Goal: Information Seeking & Learning: Compare options

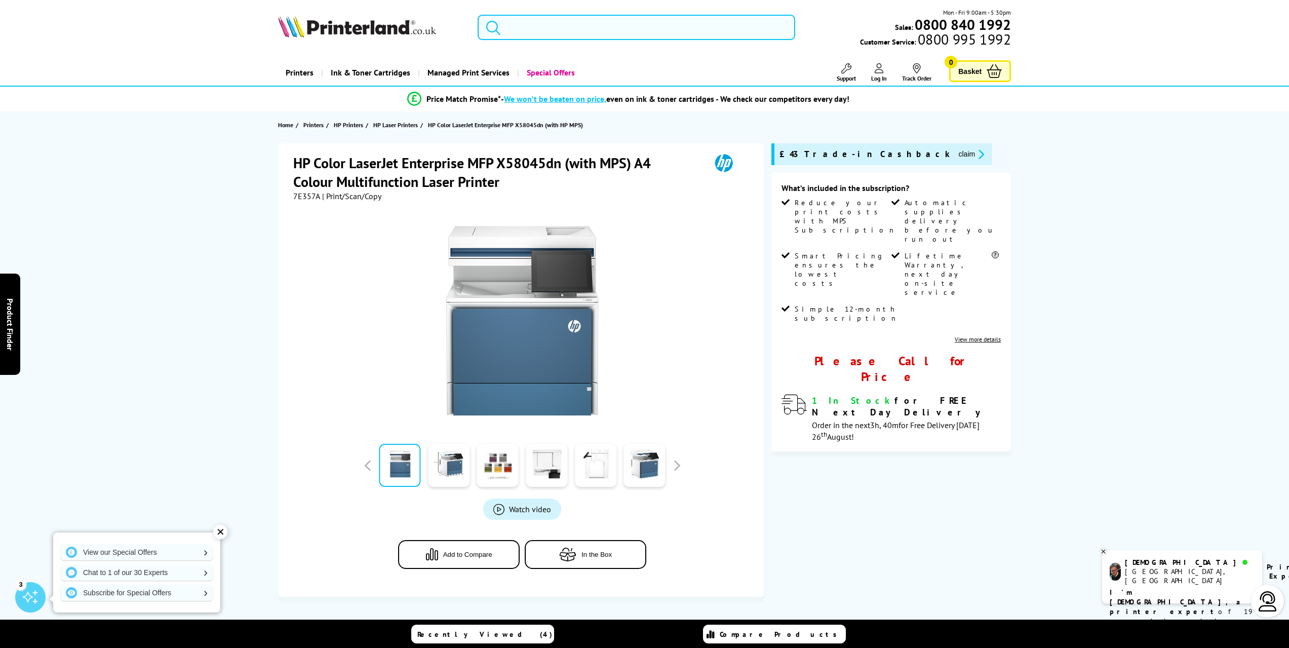
click at [562, 29] on input "search" at bounding box center [636, 27] width 318 height 25
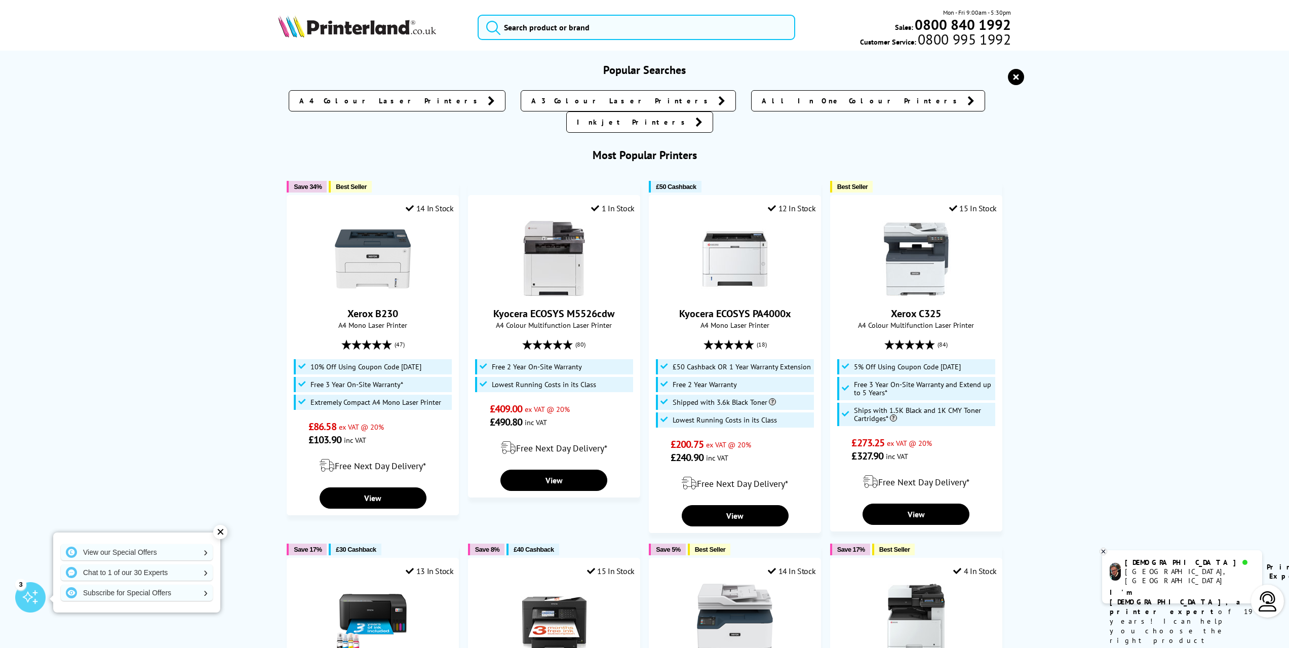
click at [893, 43] on span "Customer Service: 0800 995 1992" at bounding box center [935, 40] width 151 height 12
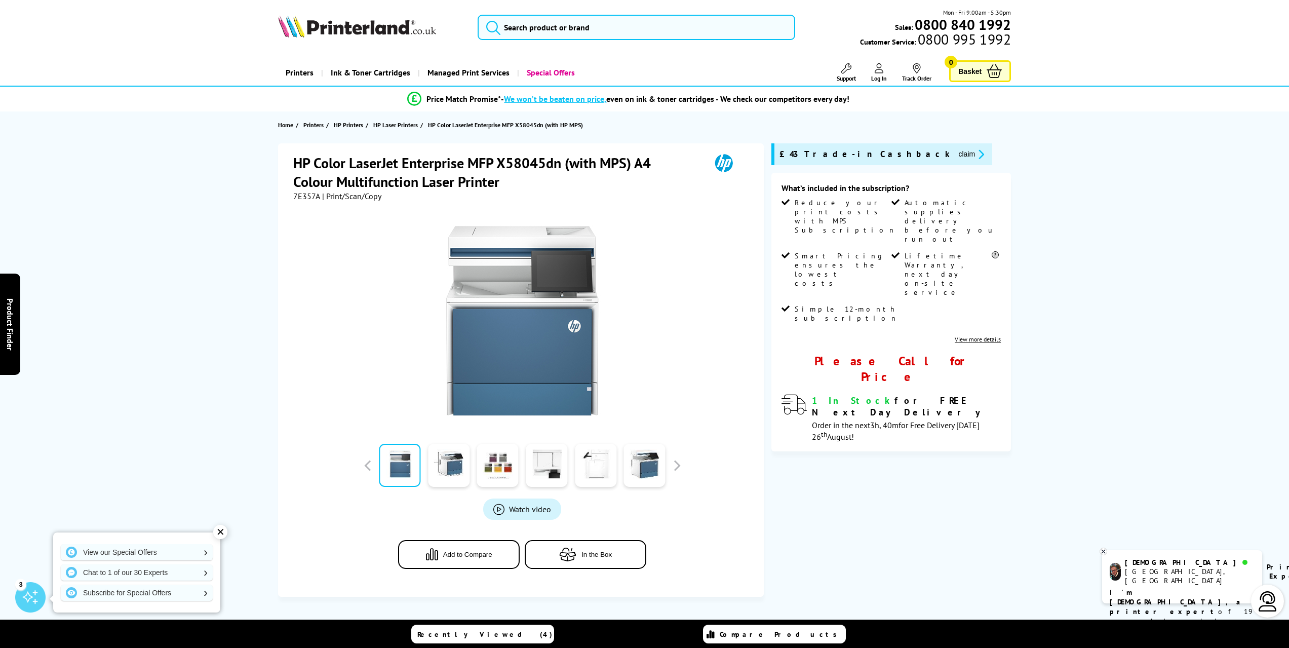
click at [882, 78] on span "Log In" at bounding box center [879, 78] width 16 height 8
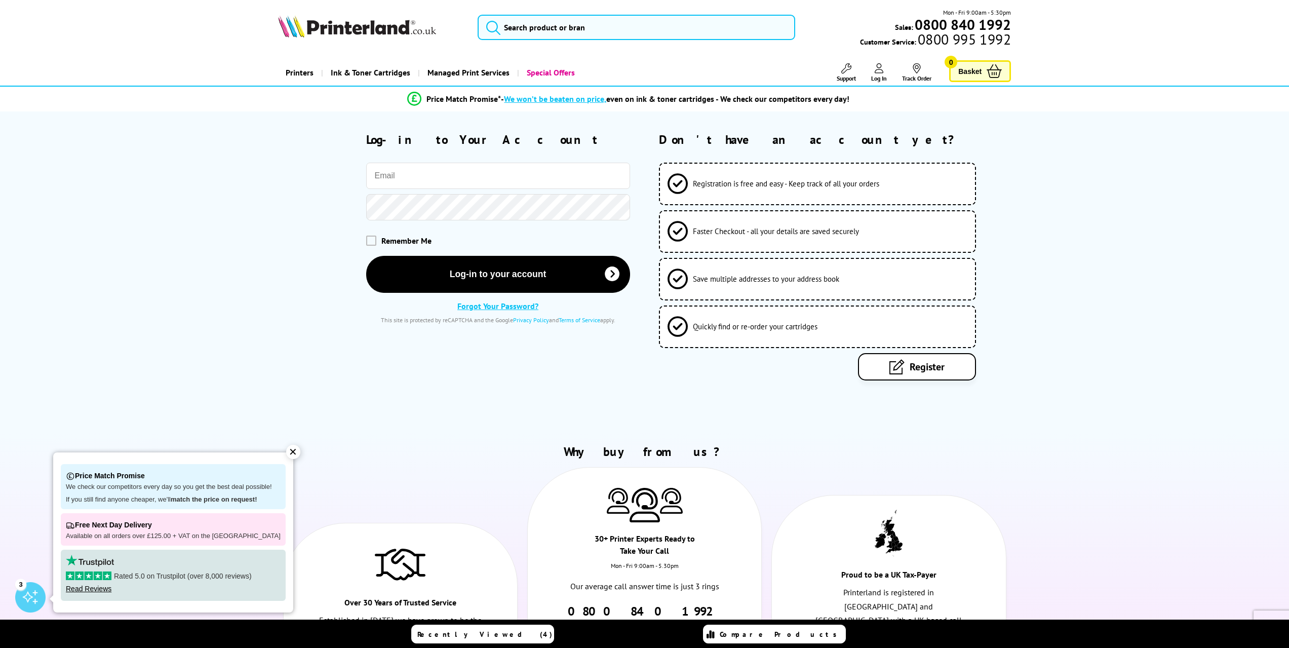
click at [482, 183] on input "email" at bounding box center [498, 176] width 264 height 26
type input "jon@emtechnology.co.uk"
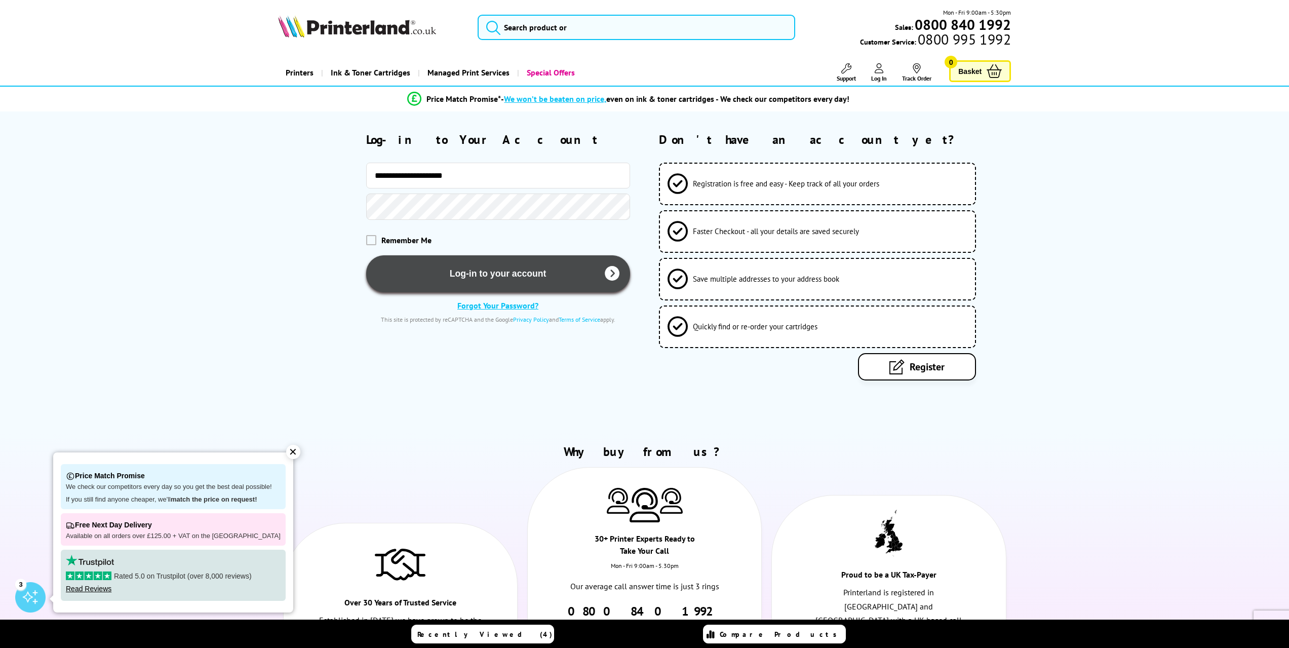
click at [479, 273] on button "Log-in to your account" at bounding box center [498, 273] width 264 height 37
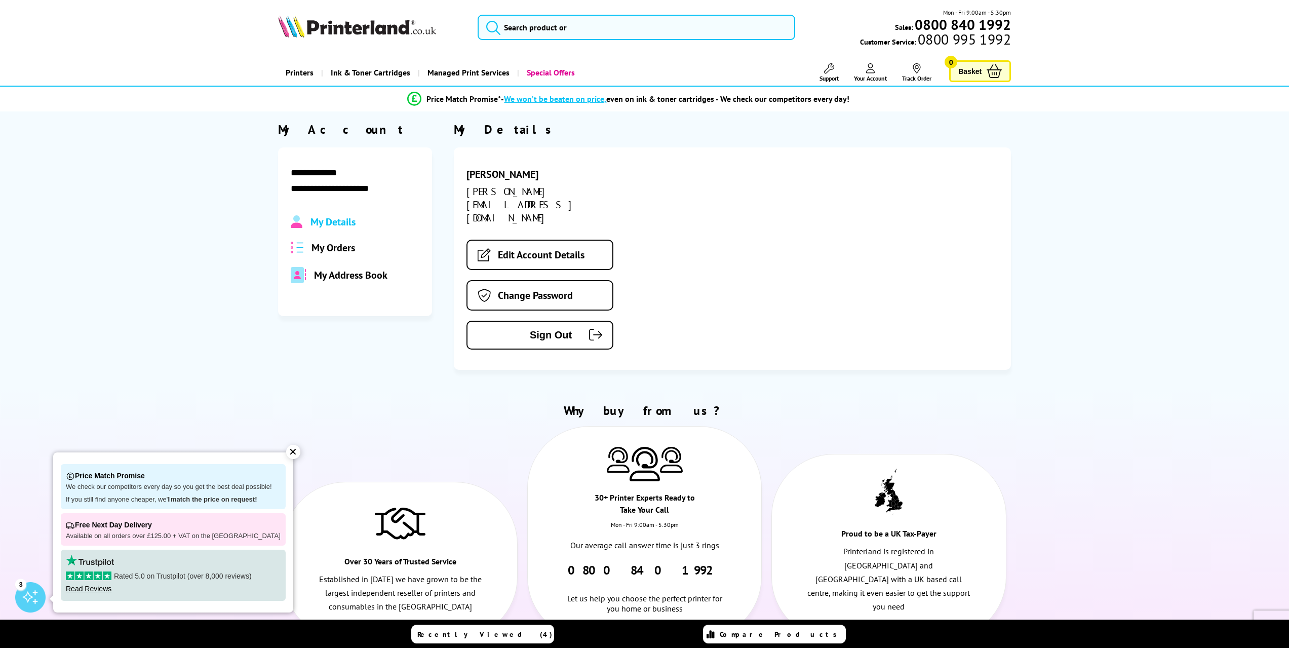
click at [339, 249] on span "My Orders" at bounding box center [333, 247] width 44 height 13
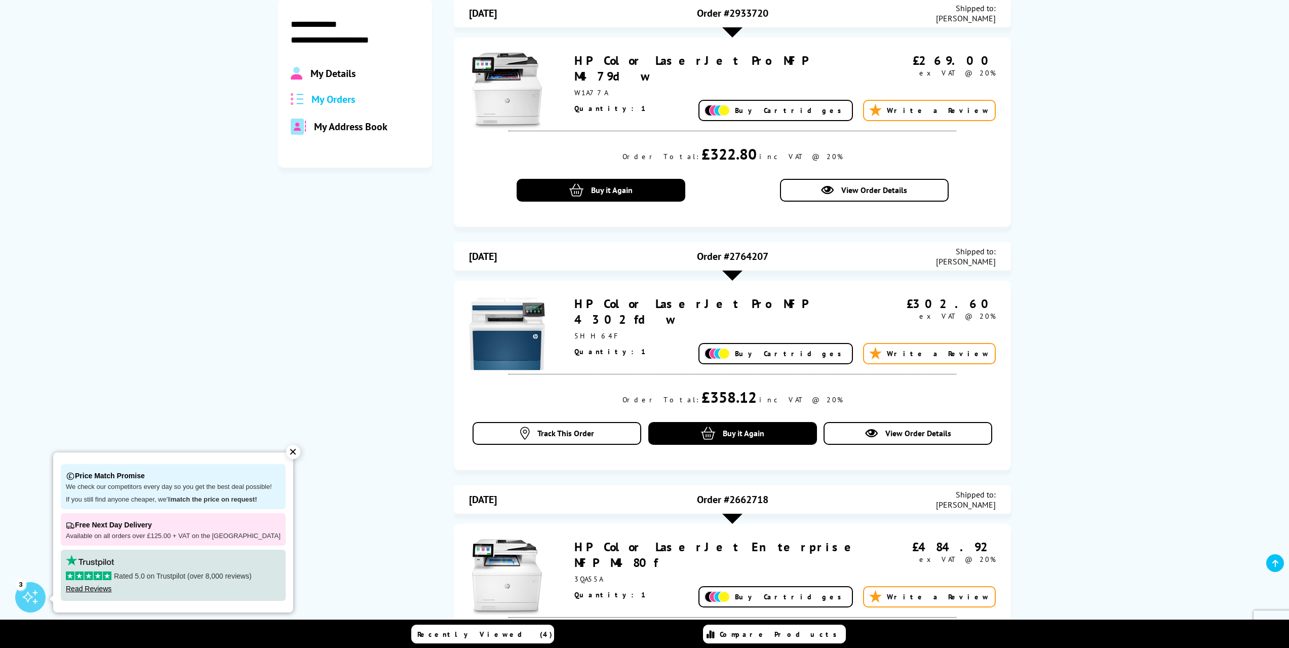
scroll to position [152, 0]
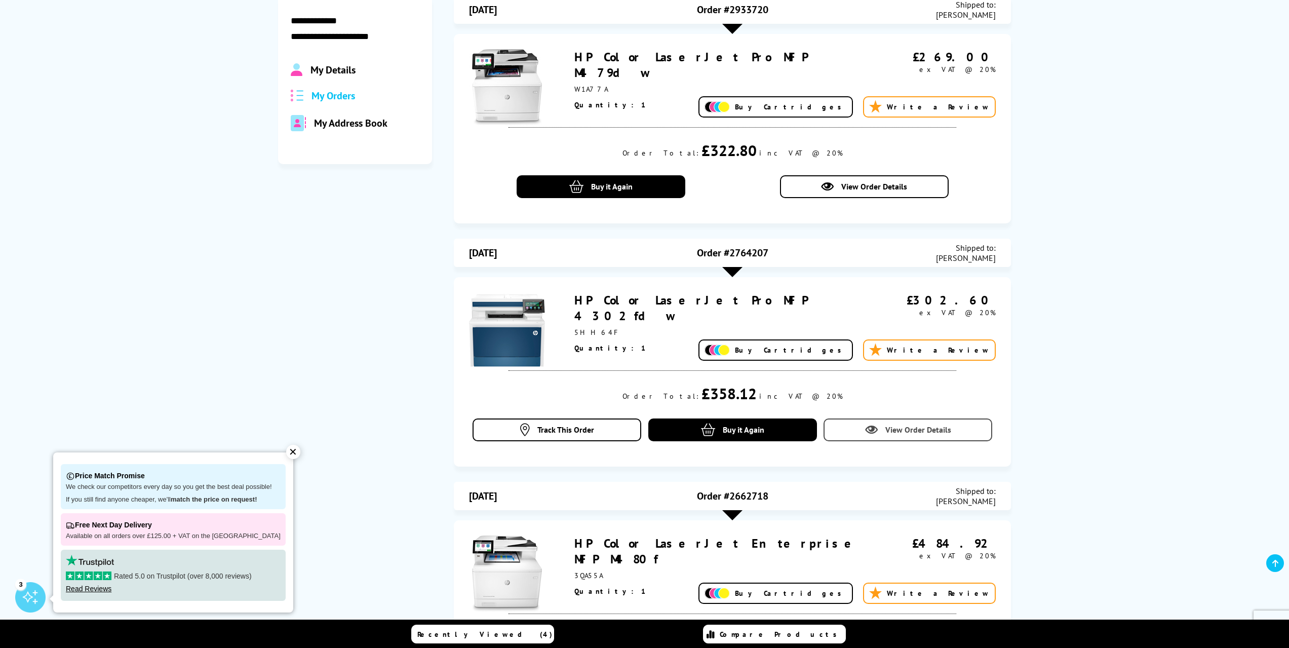
click at [867, 435] on icon at bounding box center [871, 429] width 13 height 13
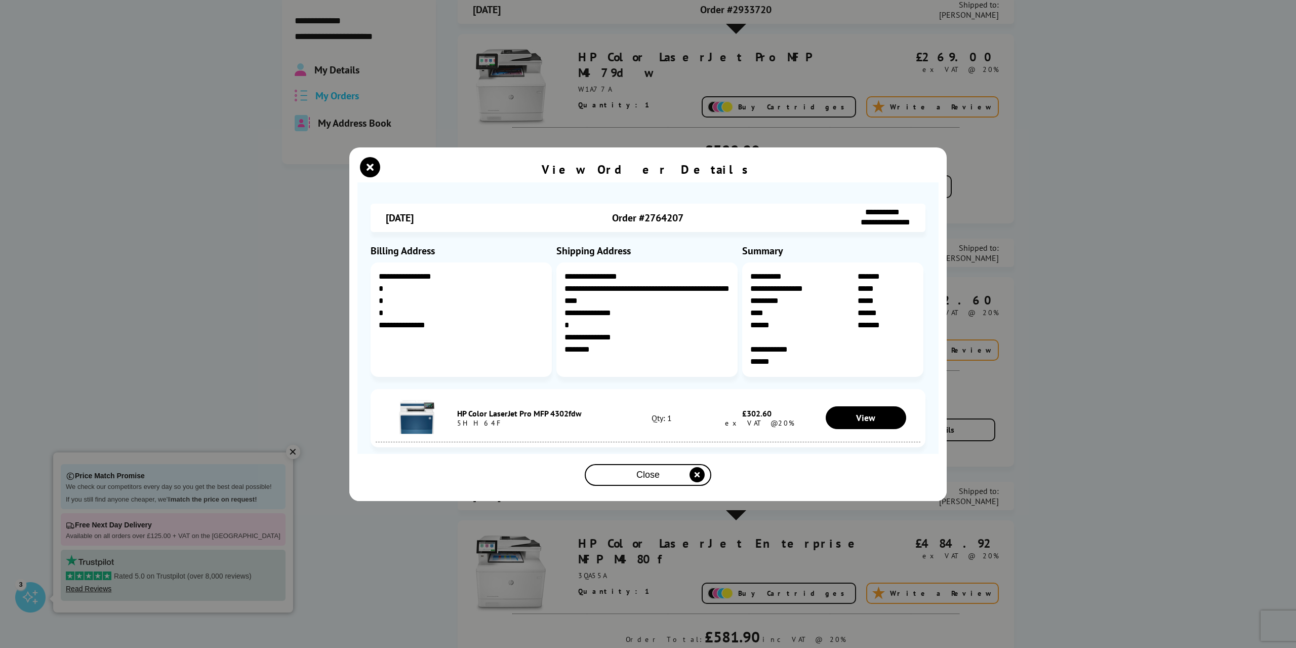
click at [672, 471] on div "Close" at bounding box center [648, 474] width 118 height 19
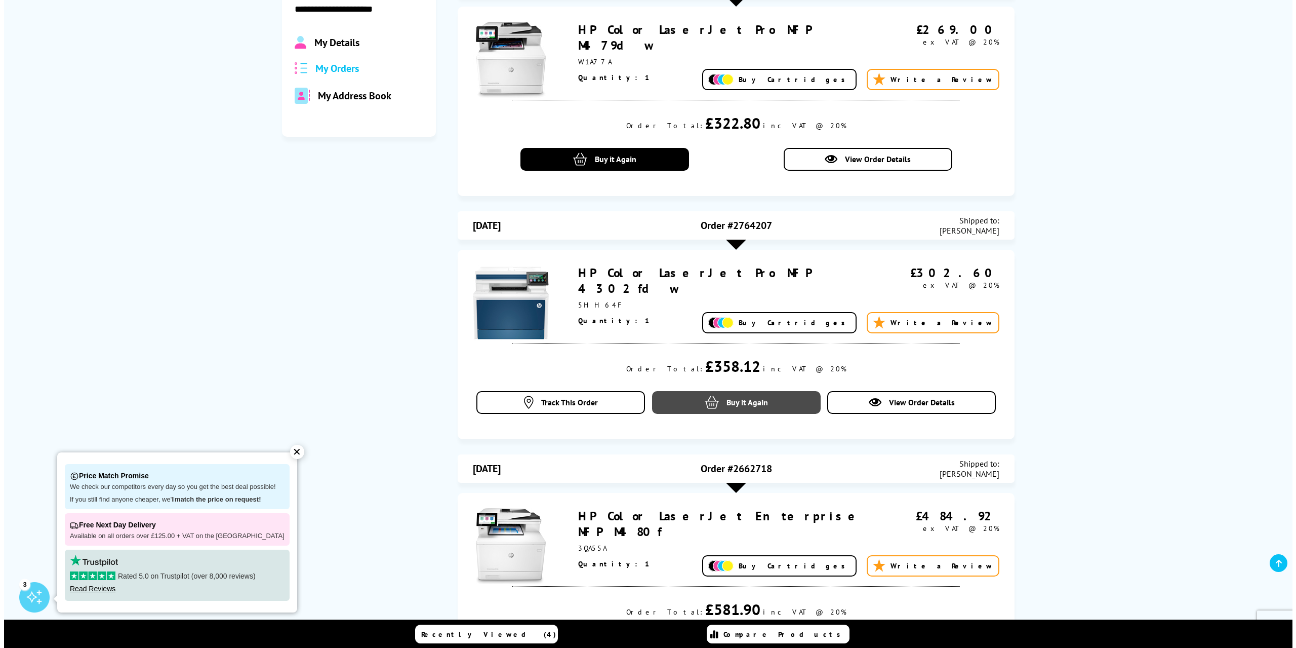
scroll to position [253, 0]
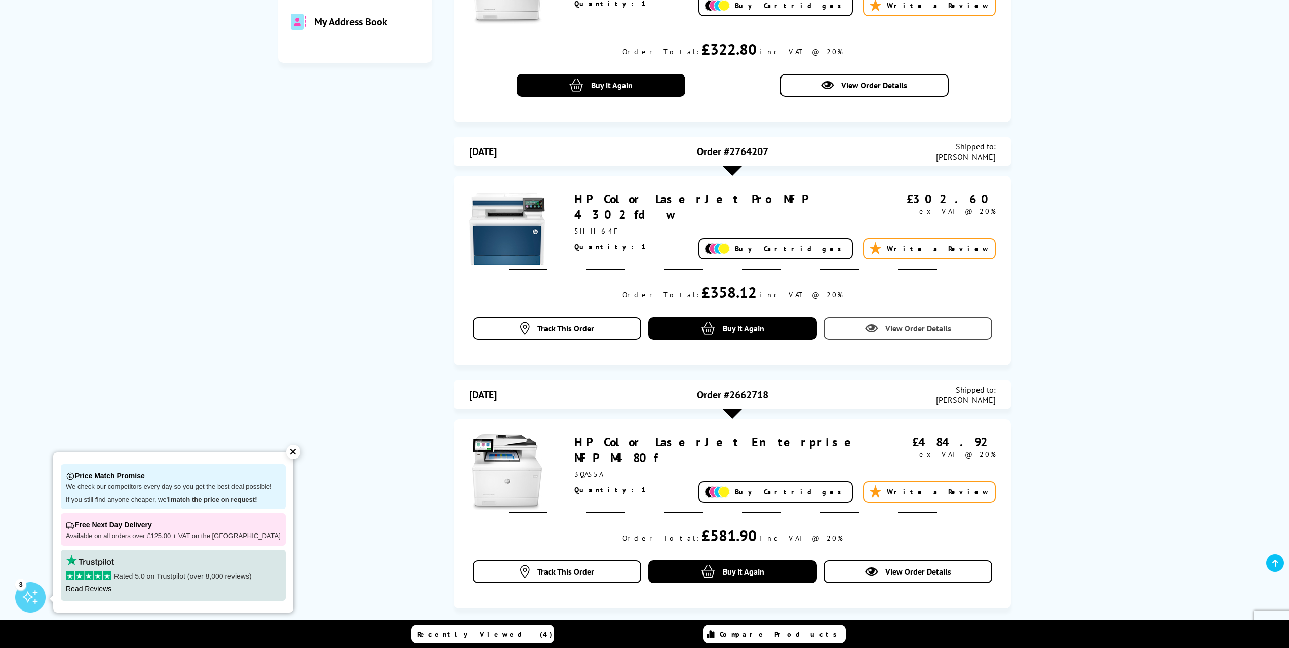
click at [913, 335] on link "View Order Details" at bounding box center [907, 328] width 169 height 23
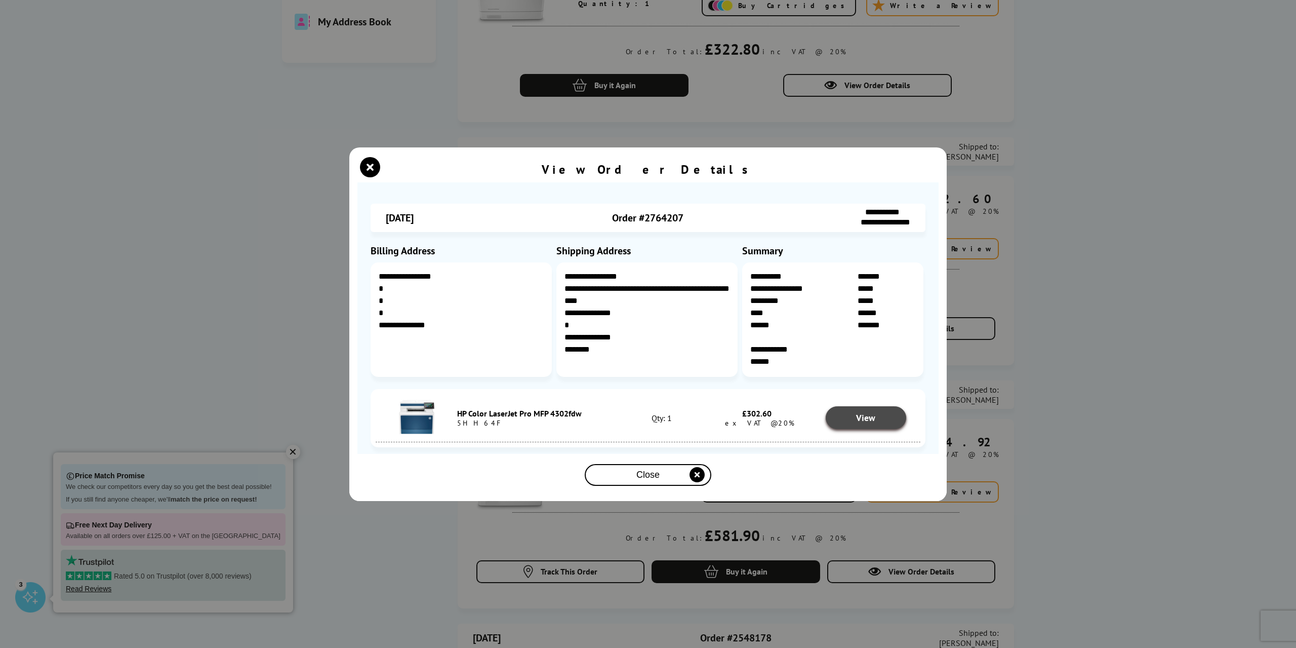
click at [865, 419] on span "View" at bounding box center [865, 418] width 19 height 12
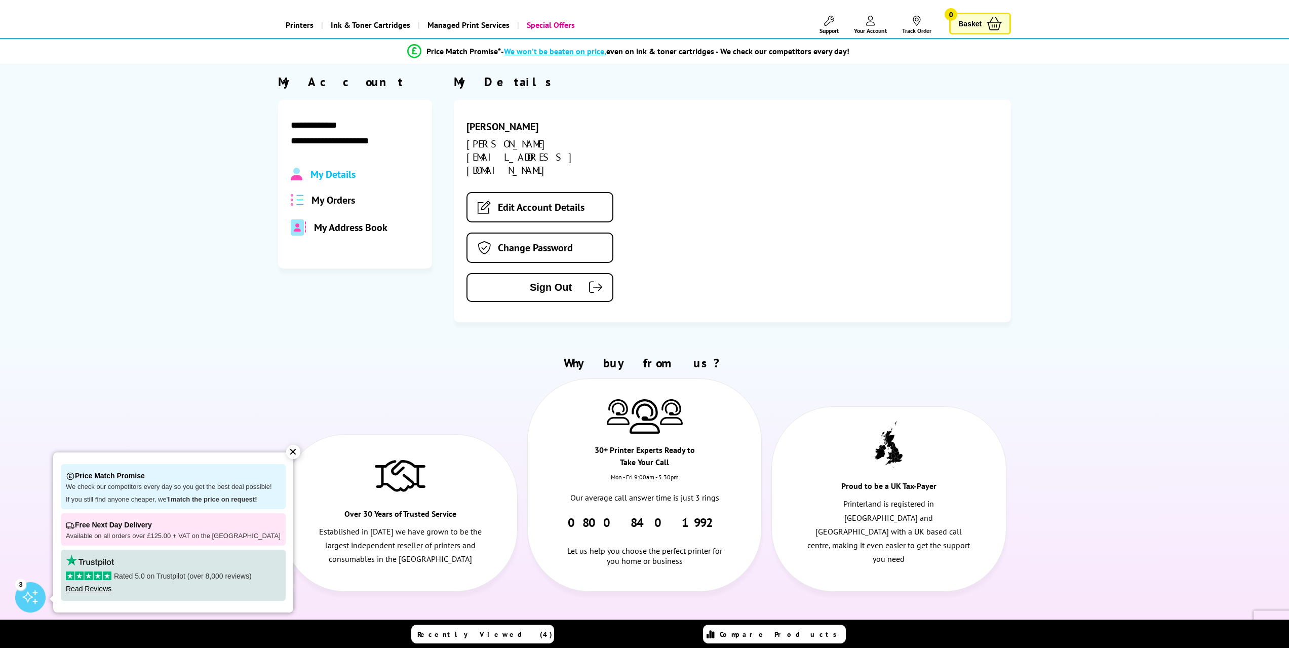
scroll to position [51, 0]
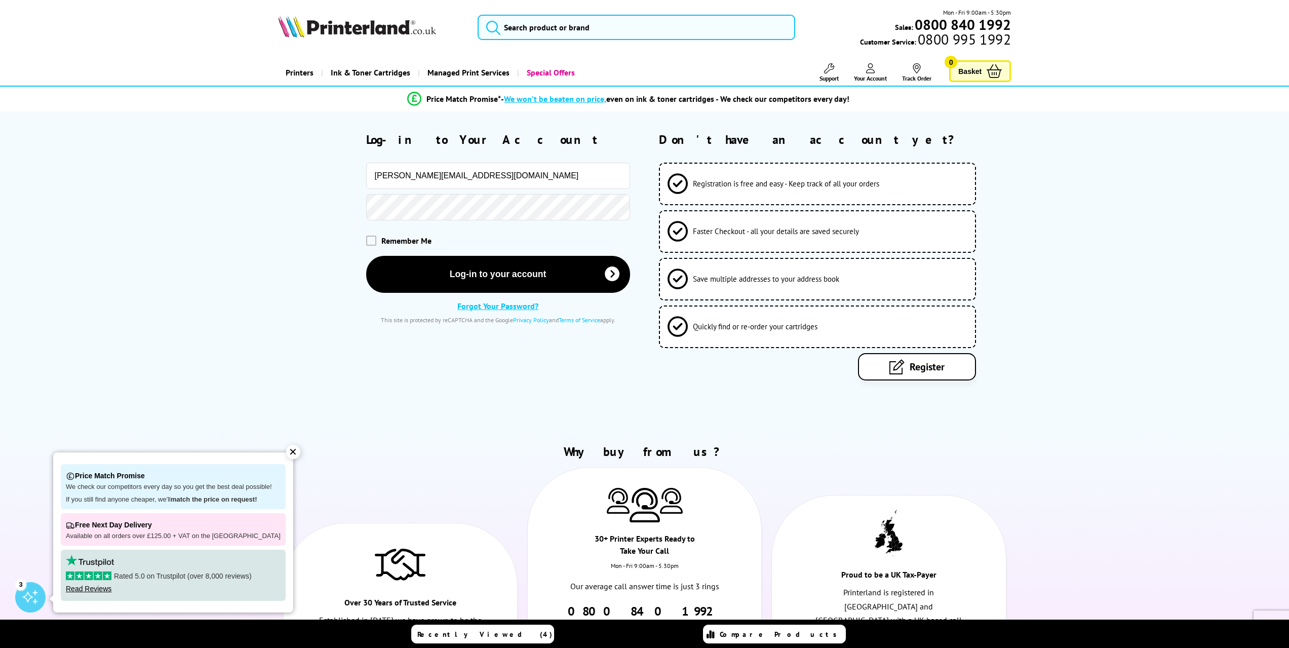
click at [289, 72] on link "Printers" at bounding box center [299, 73] width 43 height 26
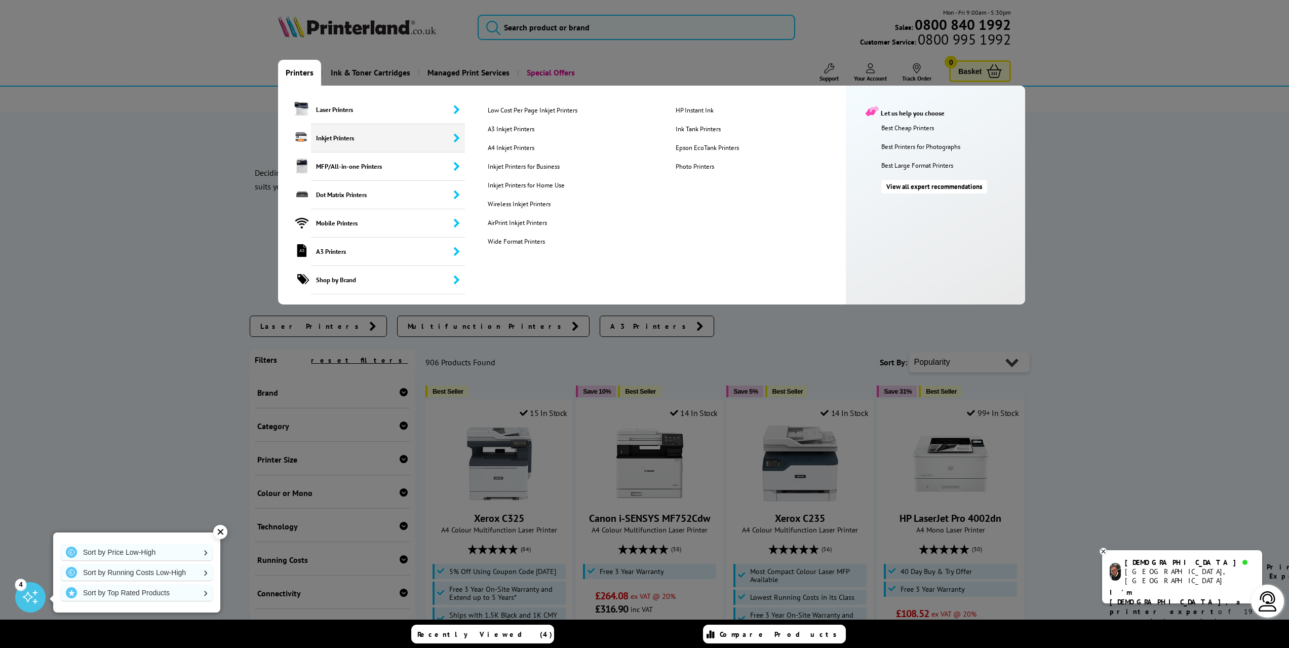
click at [329, 138] on span "Inkjet Printers" at bounding box center [388, 138] width 154 height 28
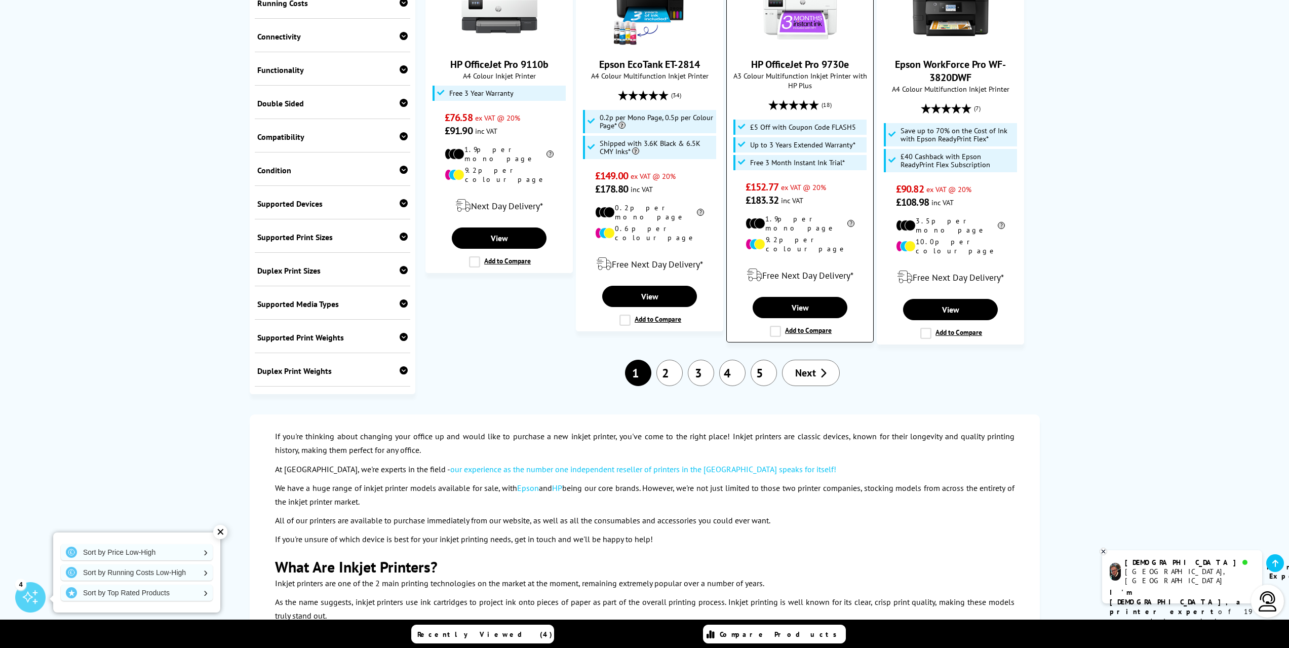
scroll to position [1316, 0]
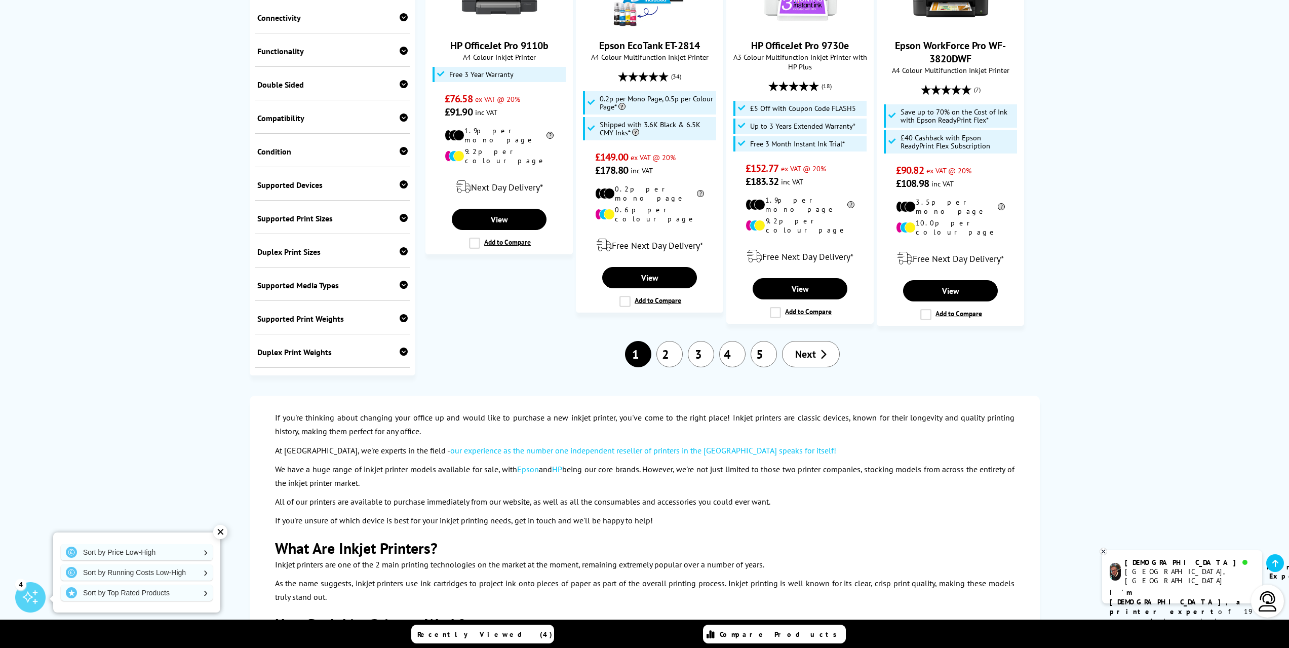
click at [662, 341] on link "2" at bounding box center [669, 354] width 26 height 26
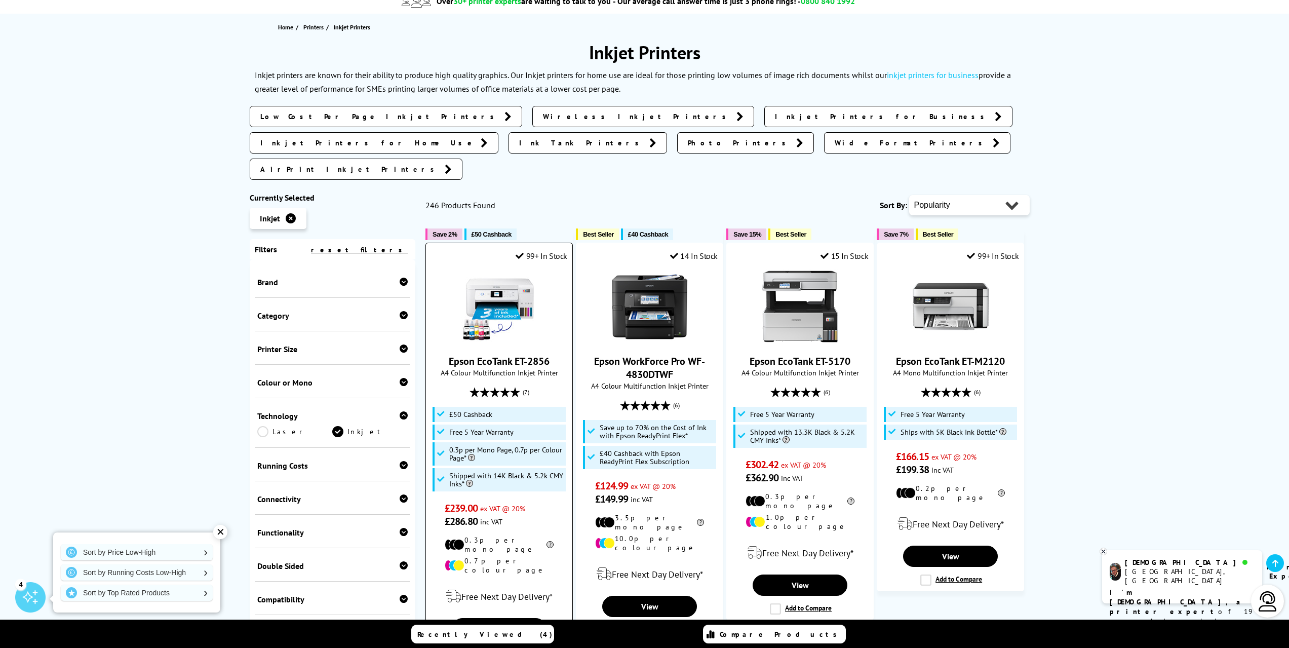
scroll to position [101, 0]
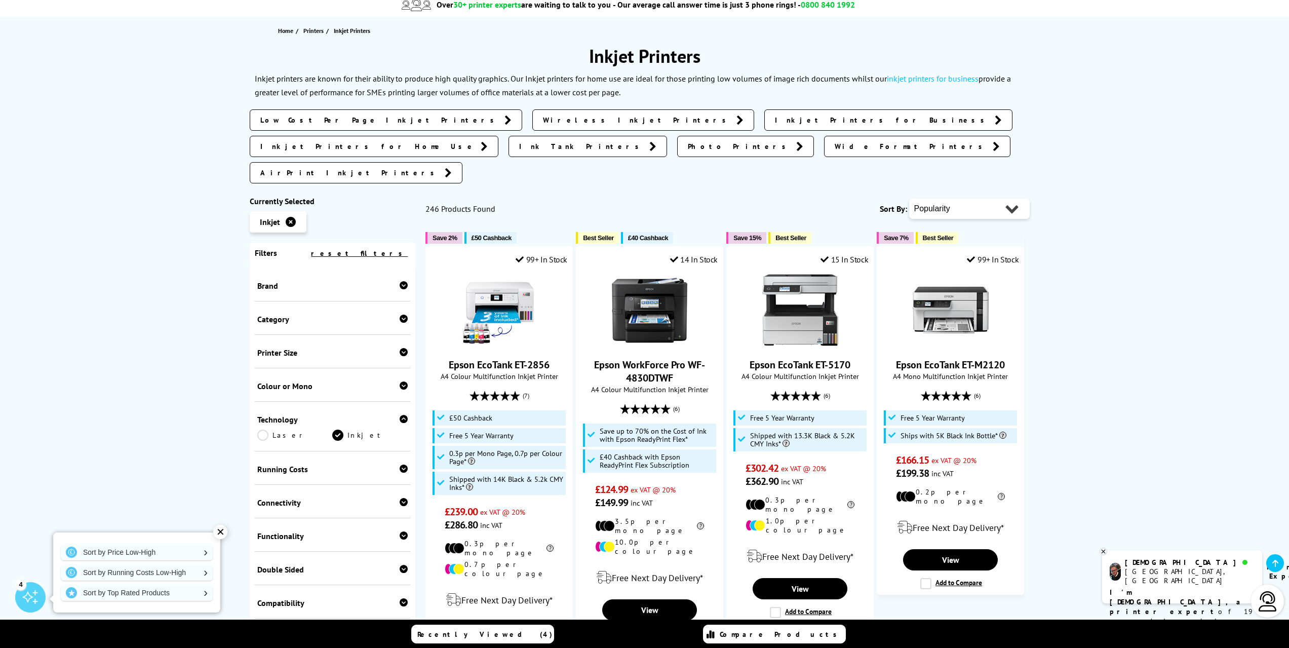
click at [401, 281] on icon at bounding box center [403, 285] width 8 height 8
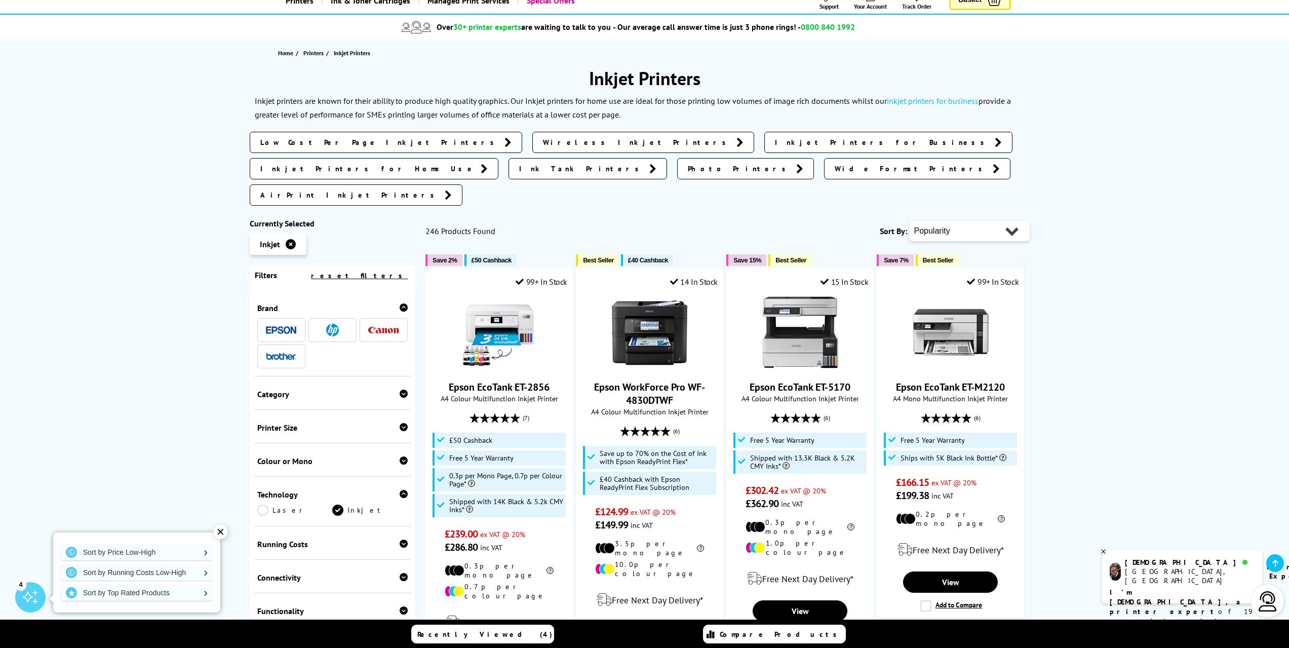
scroll to position [0, 0]
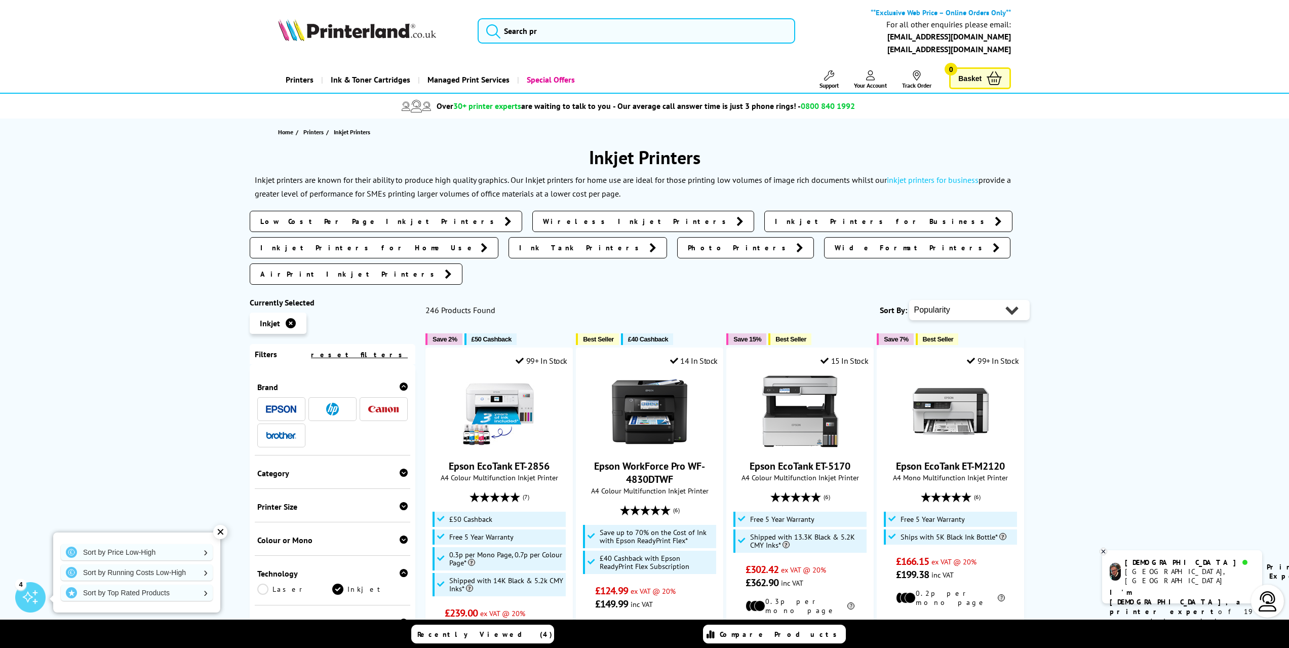
click at [329, 397] on li at bounding box center [332, 409] width 48 height 24
click at [332, 403] on img at bounding box center [332, 409] width 13 height 13
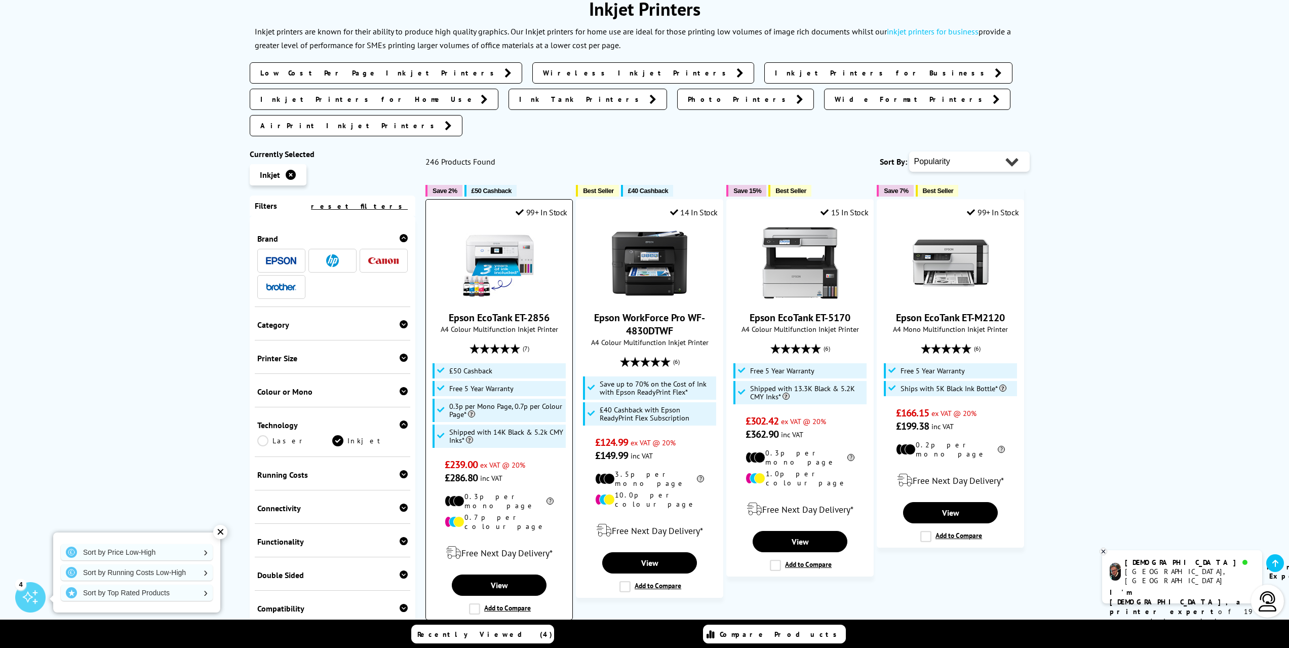
scroll to position [152, 0]
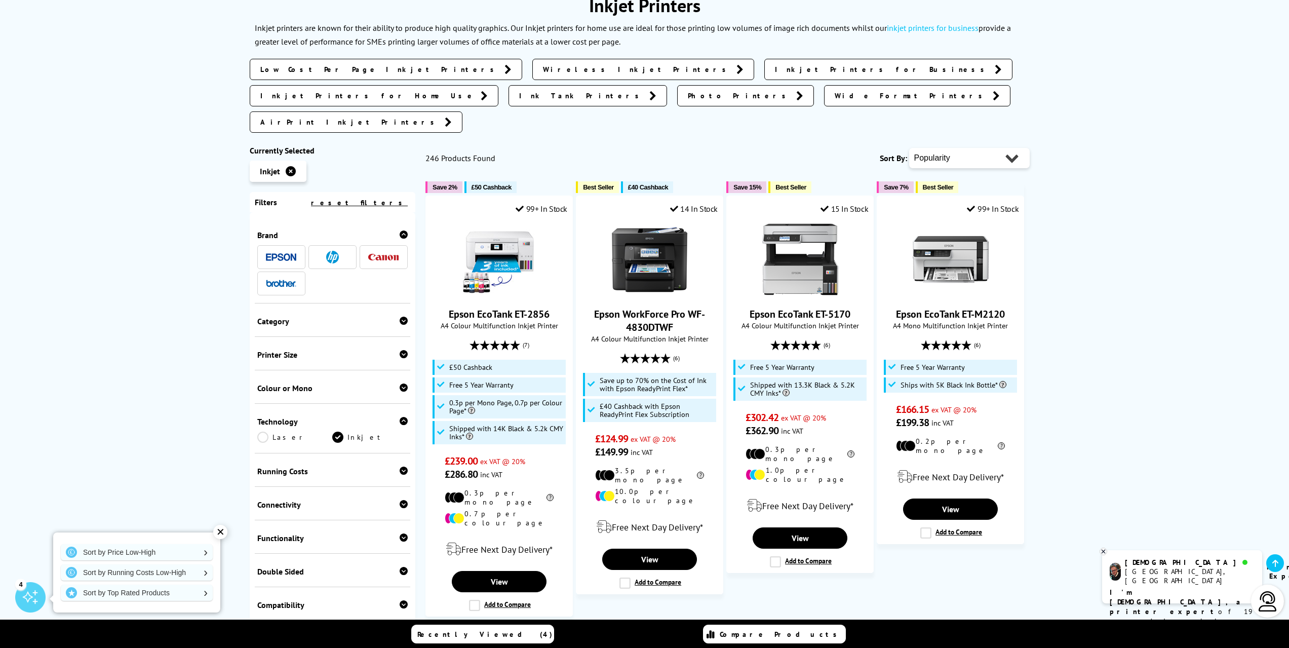
click at [349, 431] on link "Inkjet" at bounding box center [369, 436] width 75 height 11
click at [322, 251] on span at bounding box center [332, 257] width 30 height 13
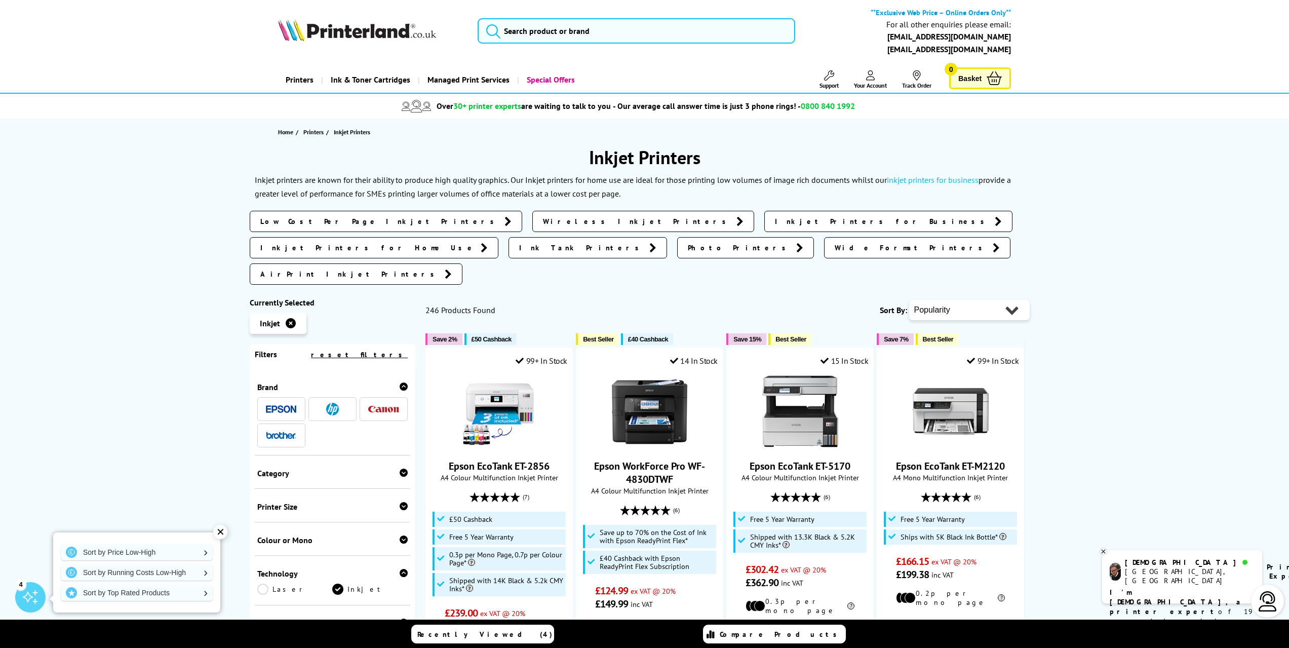
click at [1014, 300] on select "Popularity Rating Price - Low to High Price - High to Low Running Costs - Low t…" at bounding box center [969, 310] width 121 height 20
select select "Price Ascending"
click at [909, 300] on select "Popularity Rating Price - Low to High Price - High to Low Running Costs - Low t…" at bounding box center [969, 310] width 121 height 20
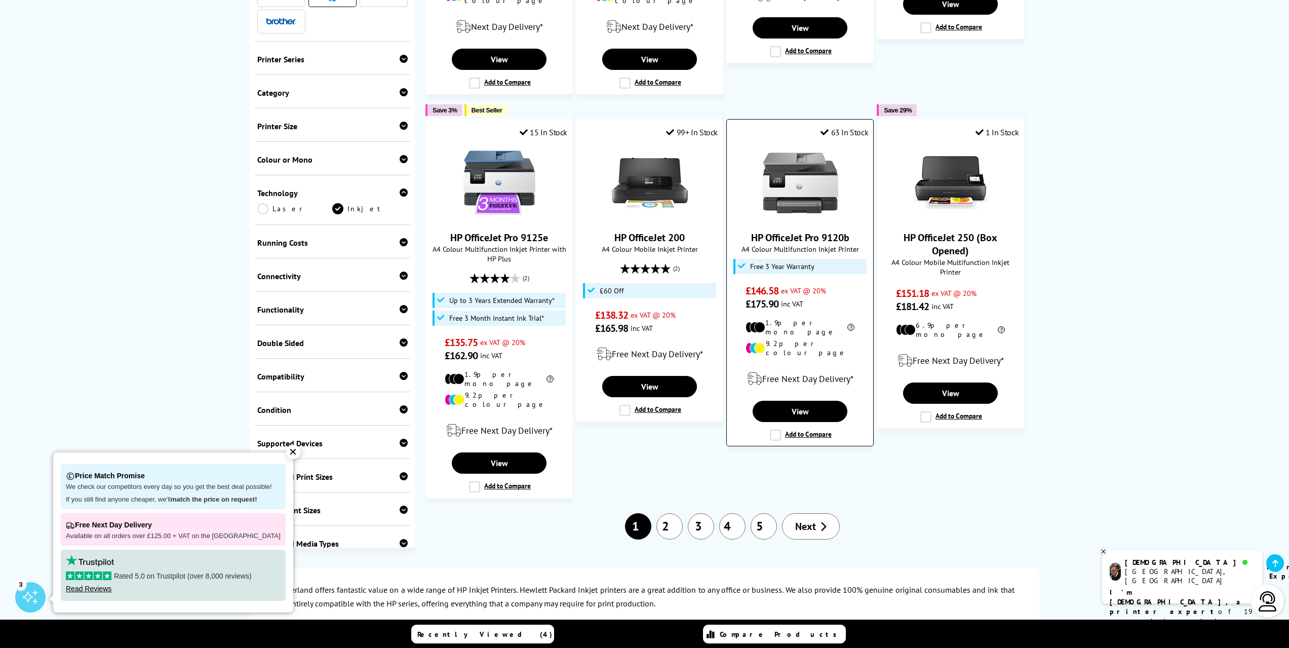
scroll to position [861, 0]
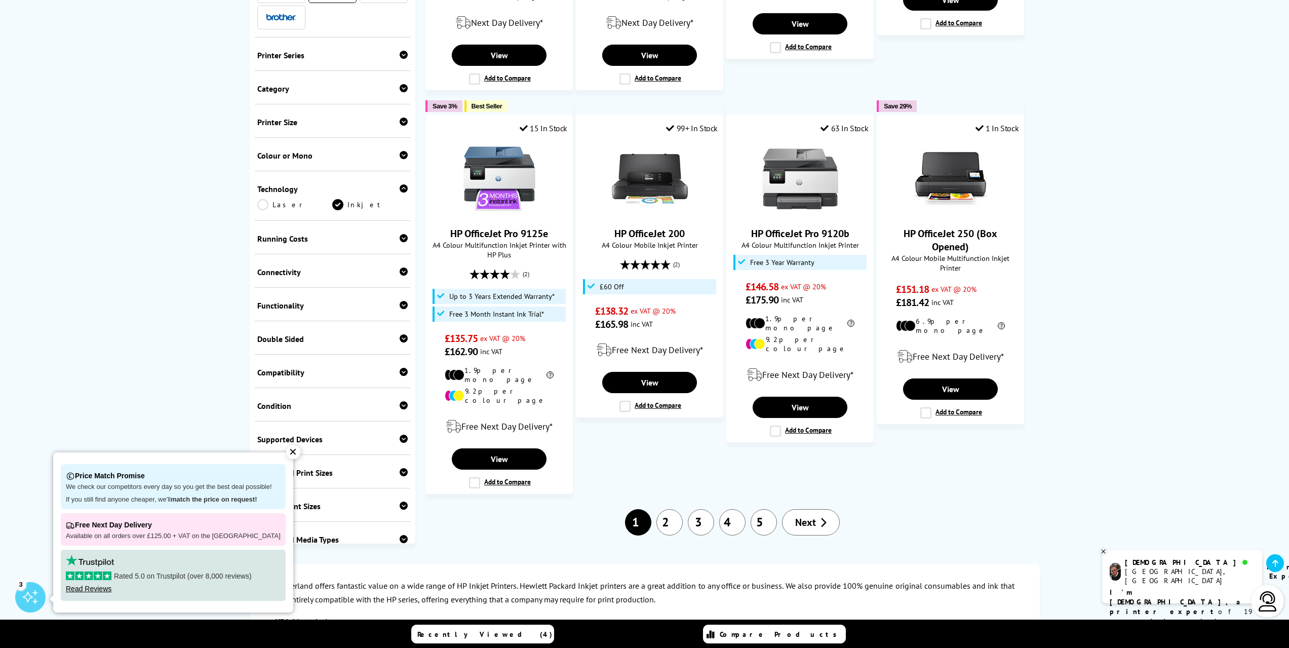
click at [671, 509] on link "2" at bounding box center [669, 522] width 26 height 26
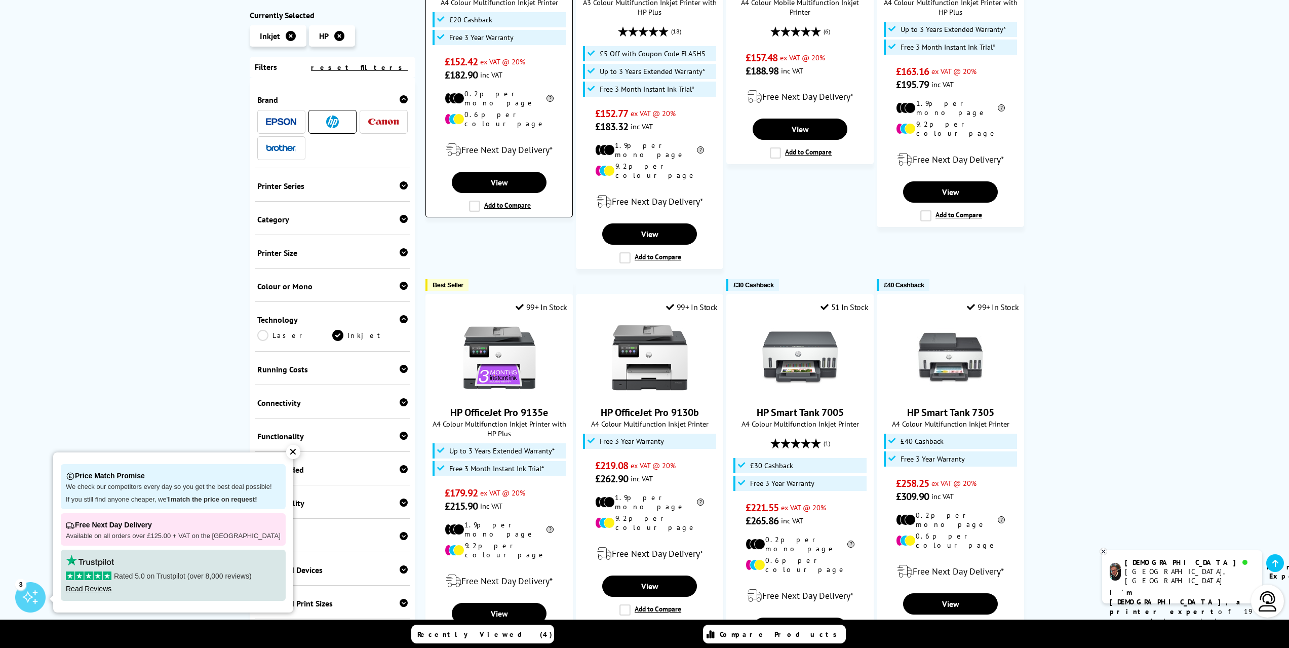
scroll to position [354, 0]
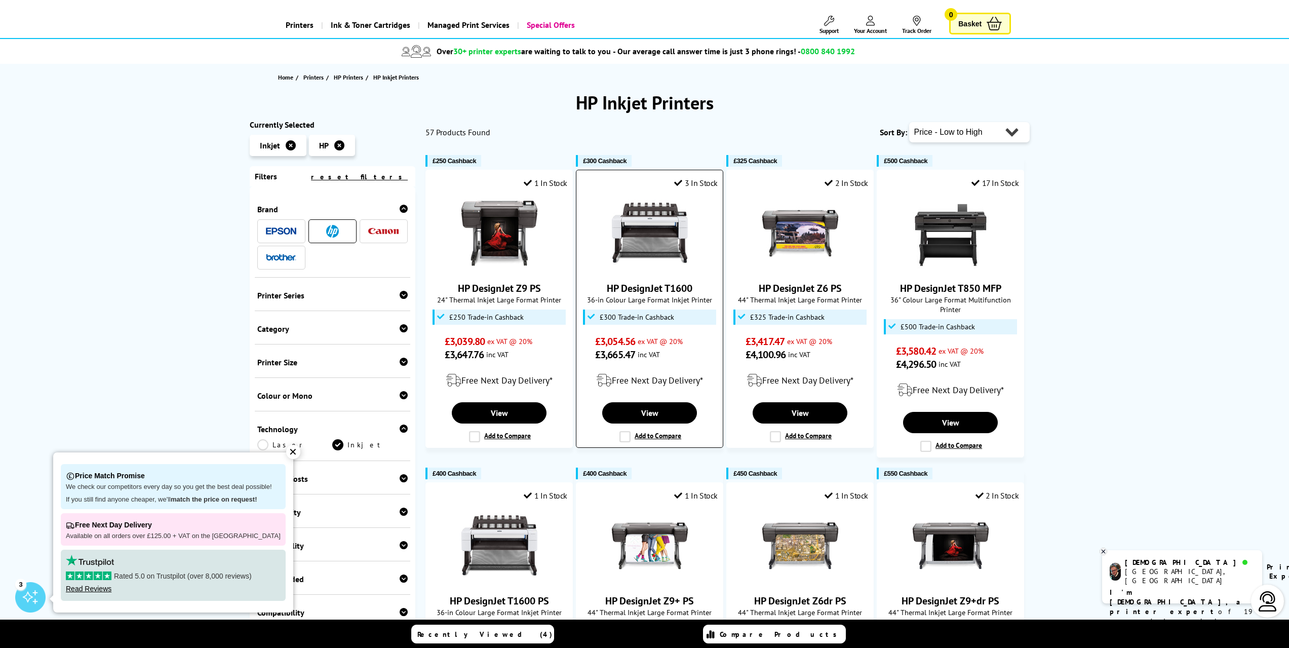
scroll to position [51, 0]
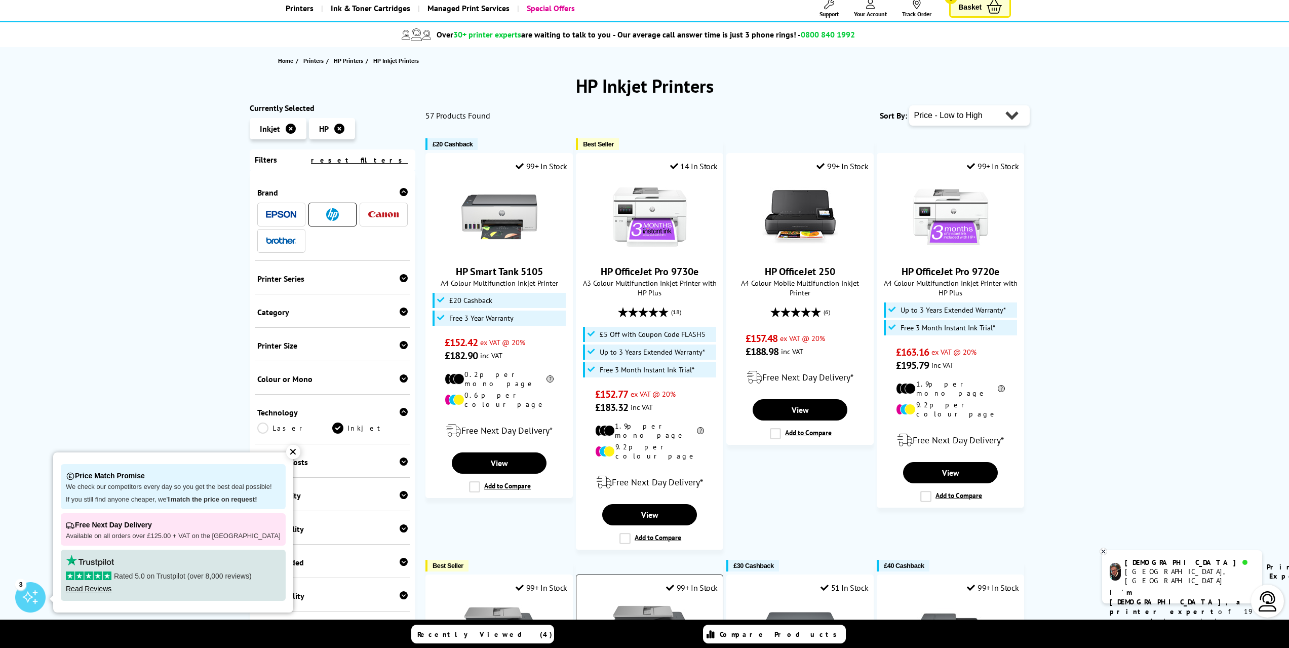
scroll to position [51, 0]
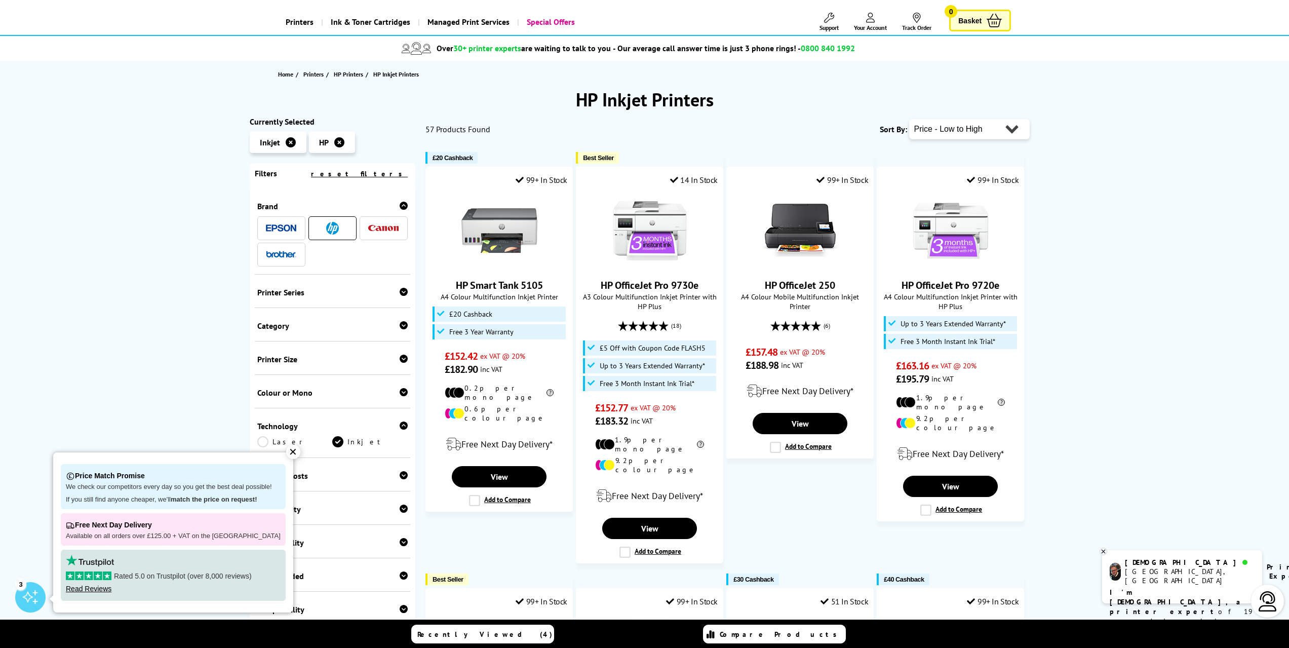
click at [283, 222] on span at bounding box center [281, 228] width 30 height 13
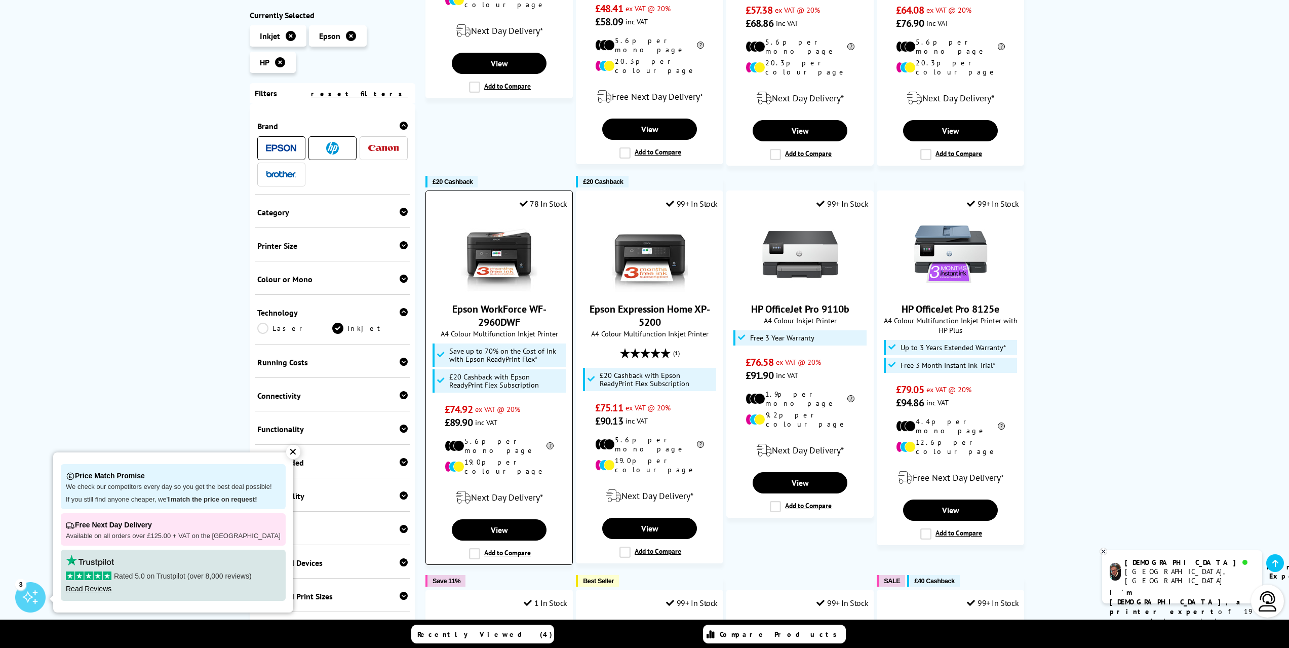
scroll to position [456, 0]
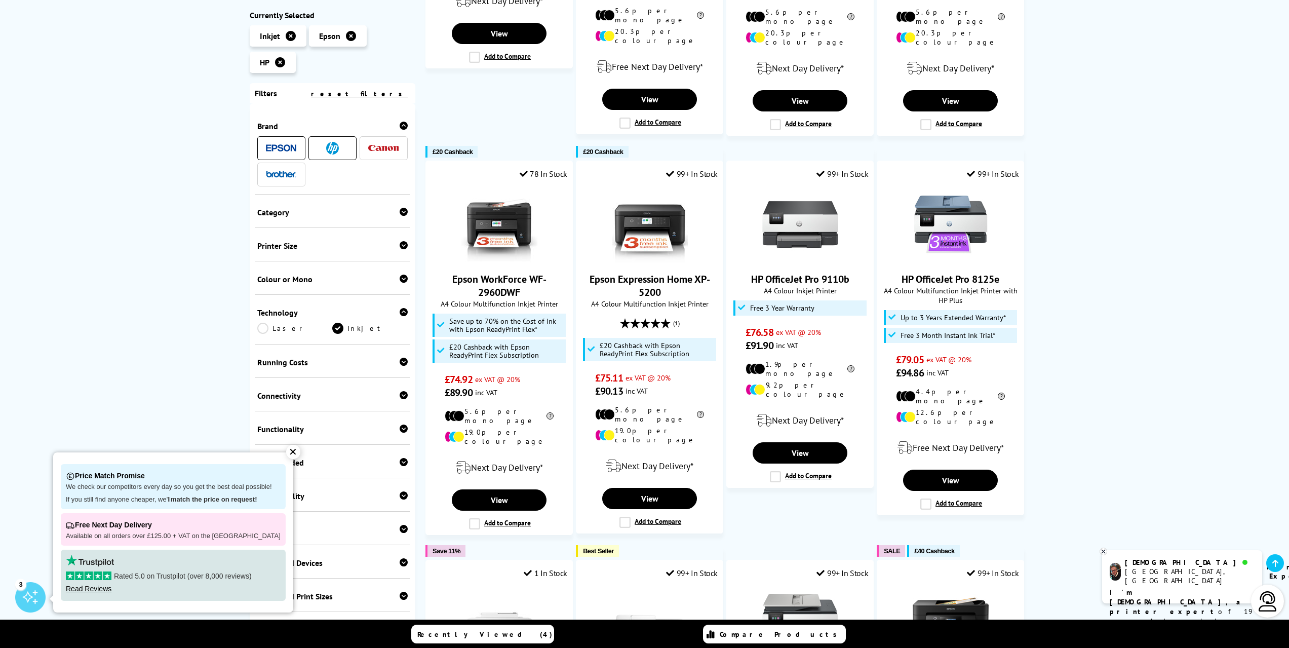
click at [332, 153] on img at bounding box center [332, 148] width 13 height 13
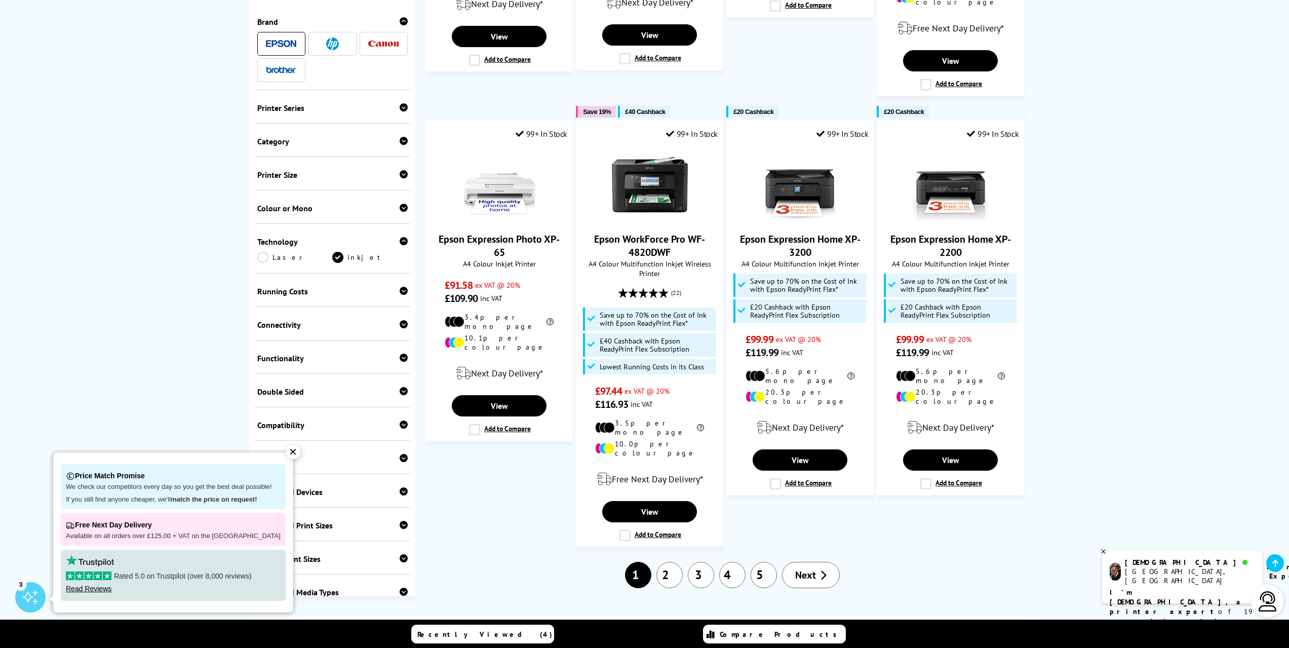
scroll to position [1063, 0]
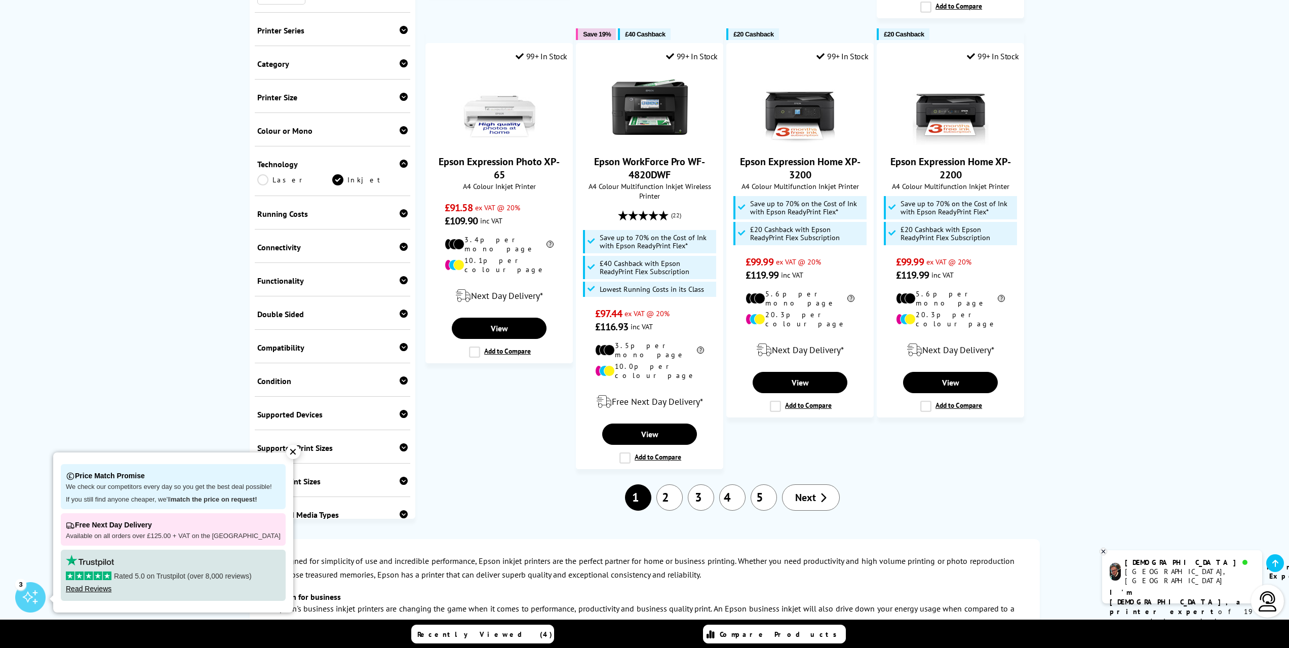
click at [669, 484] on link "2" at bounding box center [669, 497] width 26 height 26
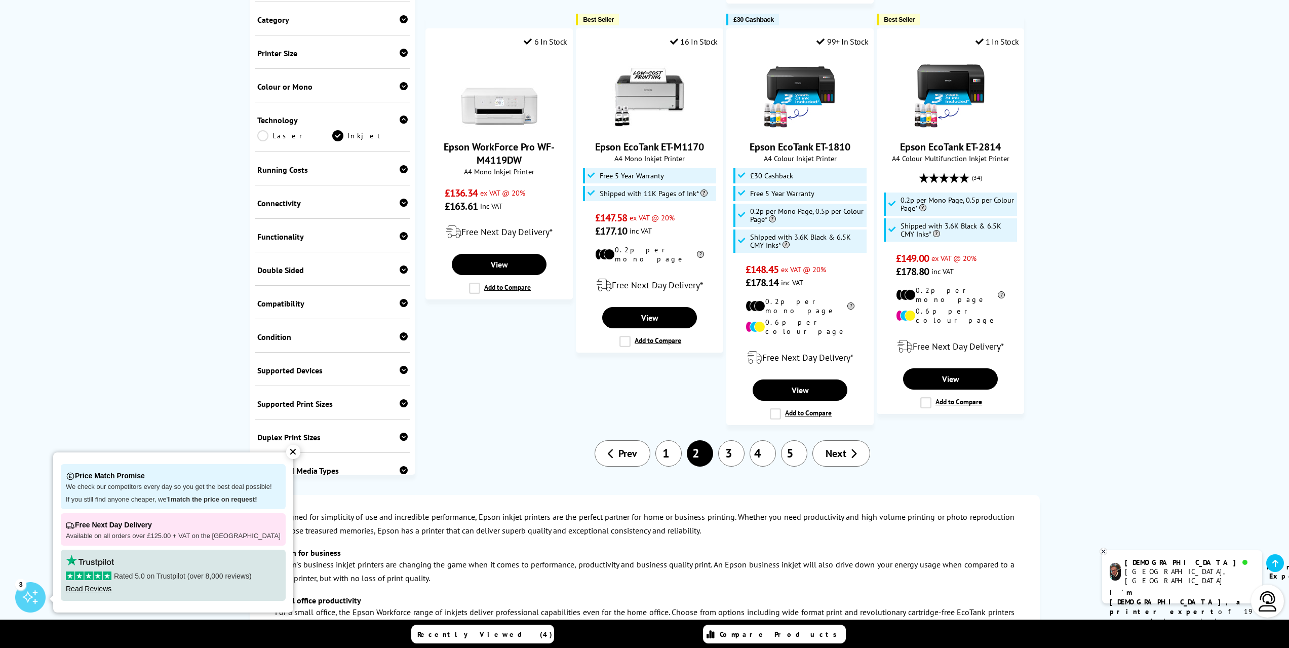
scroll to position [1165, 0]
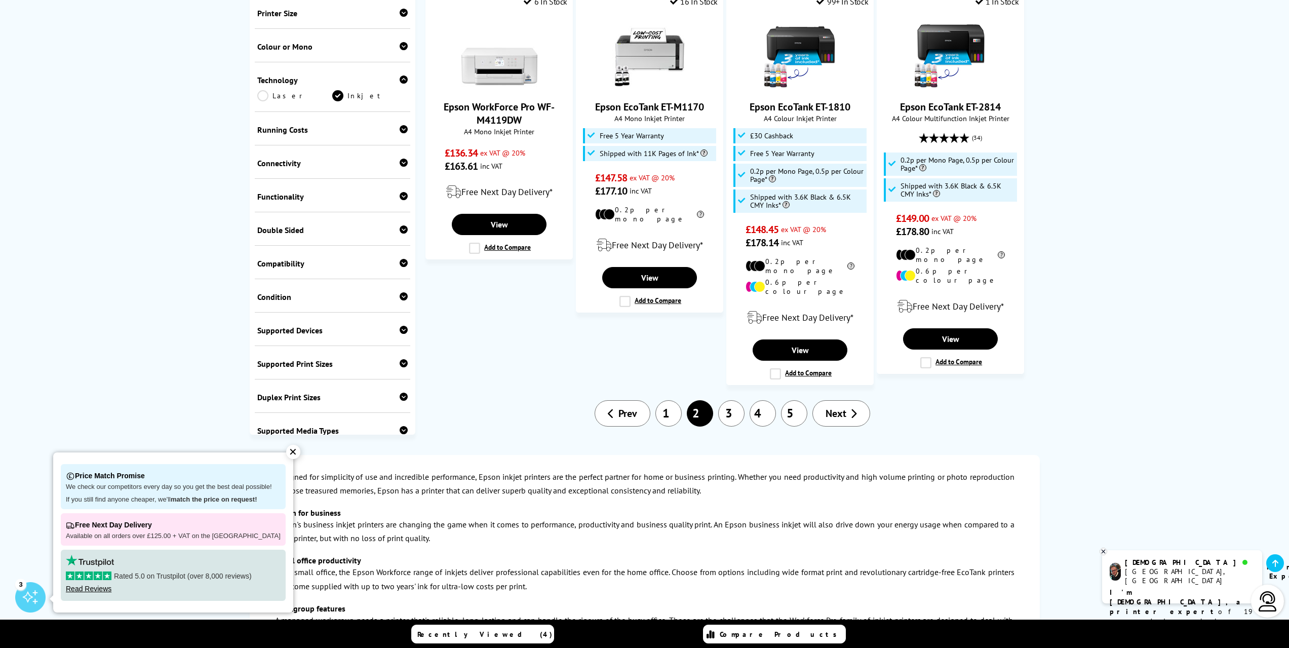
click at [726, 400] on link "3" at bounding box center [731, 413] width 26 height 26
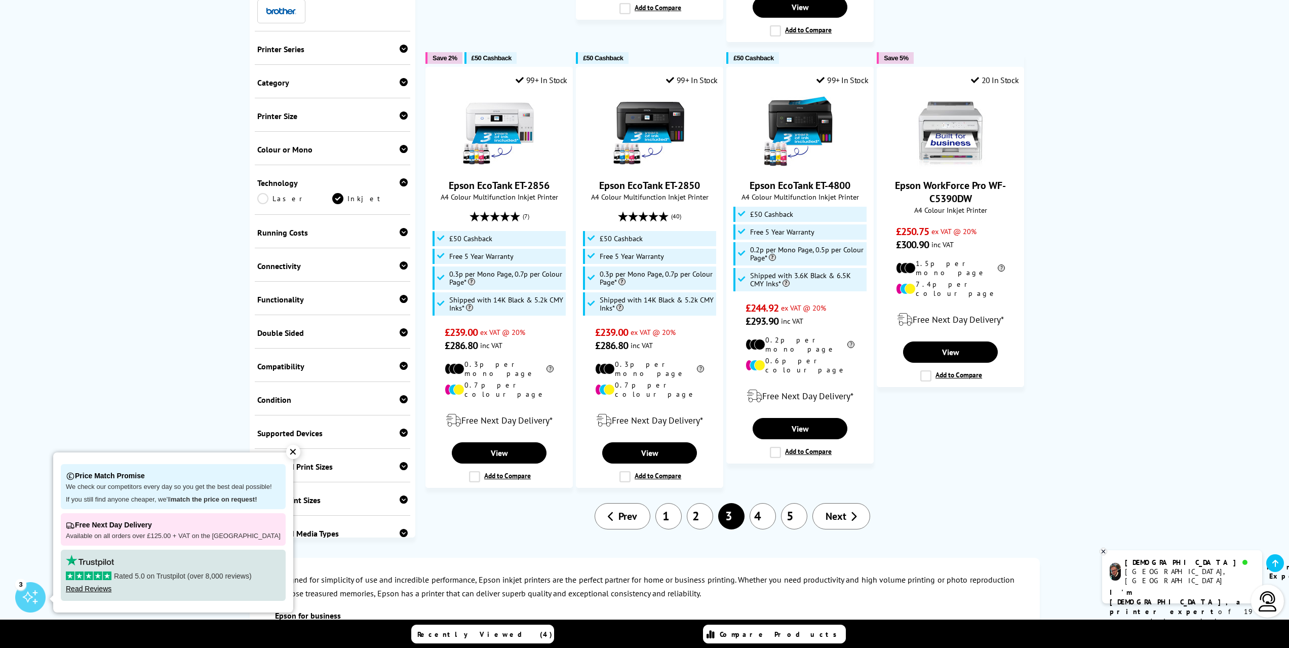
scroll to position [1114, 0]
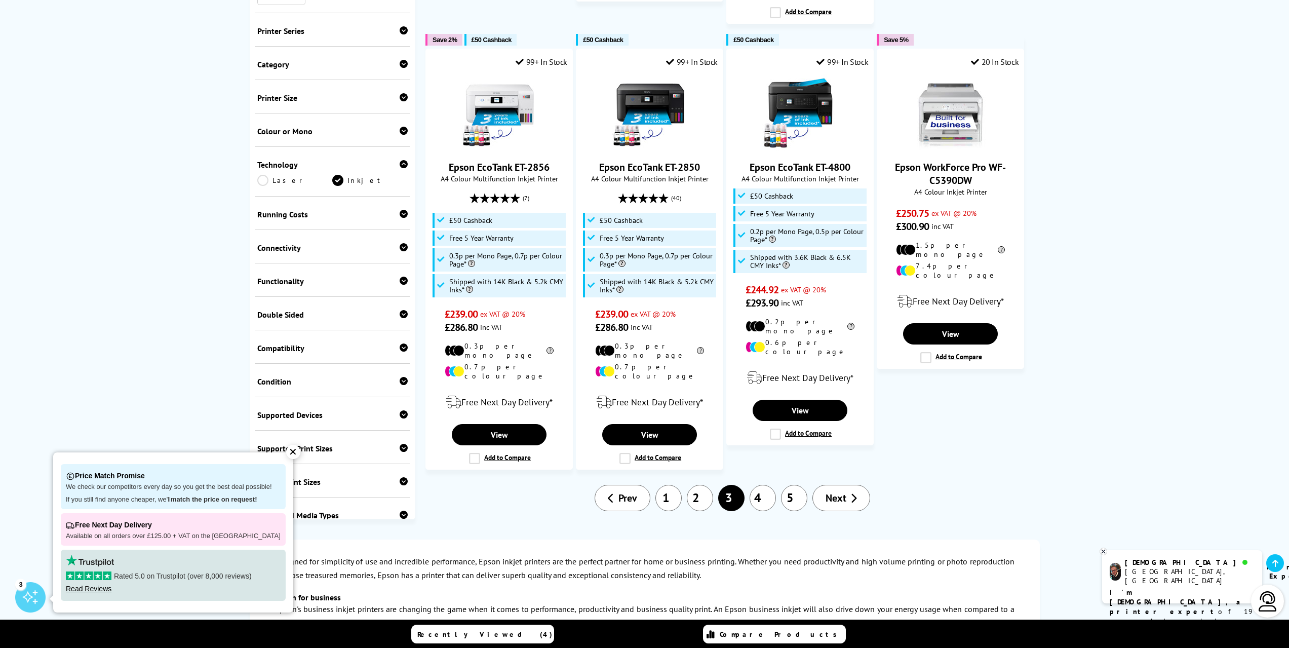
click at [769, 485] on link "4" at bounding box center [762, 498] width 26 height 26
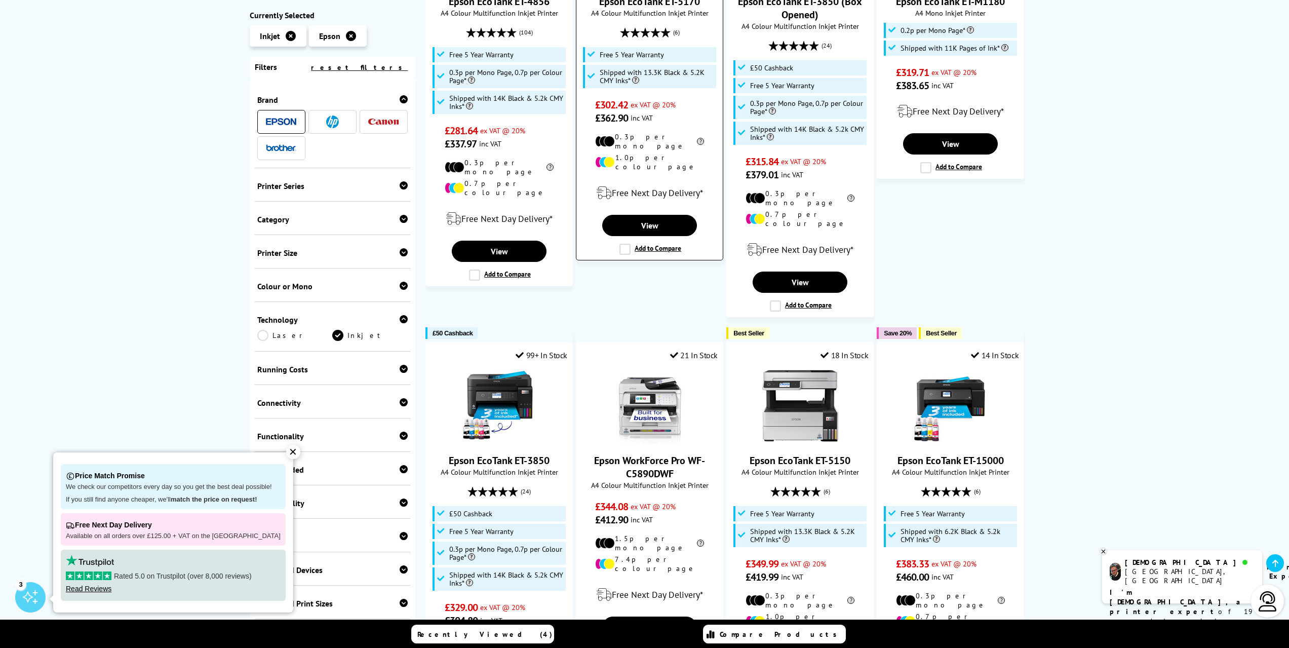
scroll to position [405, 0]
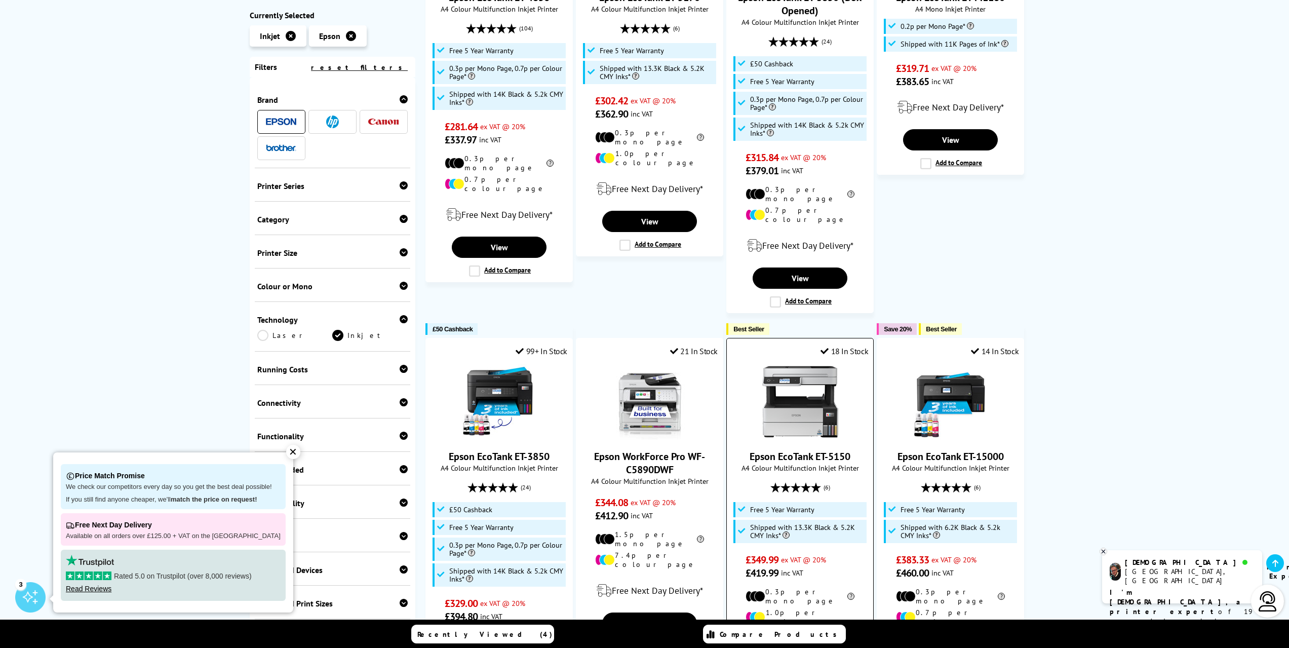
drag, startPoint x: 855, startPoint y: 414, endPoint x: 780, endPoint y: 419, distance: 75.6
click at [780, 450] on span "Epson EcoTank ET-5150" at bounding box center [799, 456] width 131 height 13
copy link "EcoTank ET-5150"
